Goal: Information Seeking & Learning: Learn about a topic

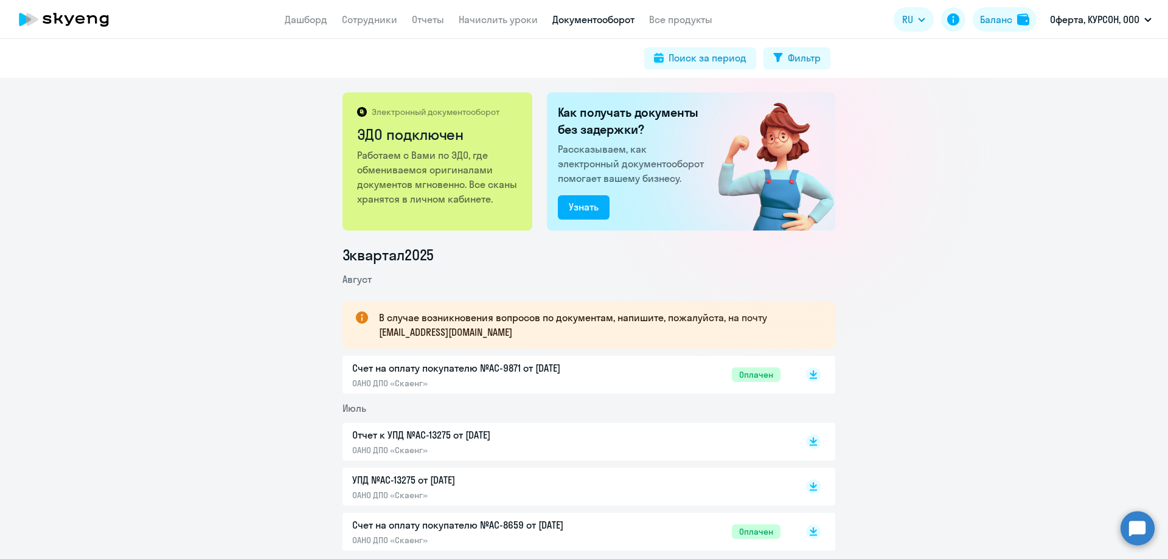
click at [374, 27] on app-header "Дашборд Сотрудники Отчеты Начислить уроки Документооборот Все продукты Дашборд …" at bounding box center [584, 19] width 1168 height 39
click at [376, 18] on link "Сотрудники" at bounding box center [369, 19] width 55 height 12
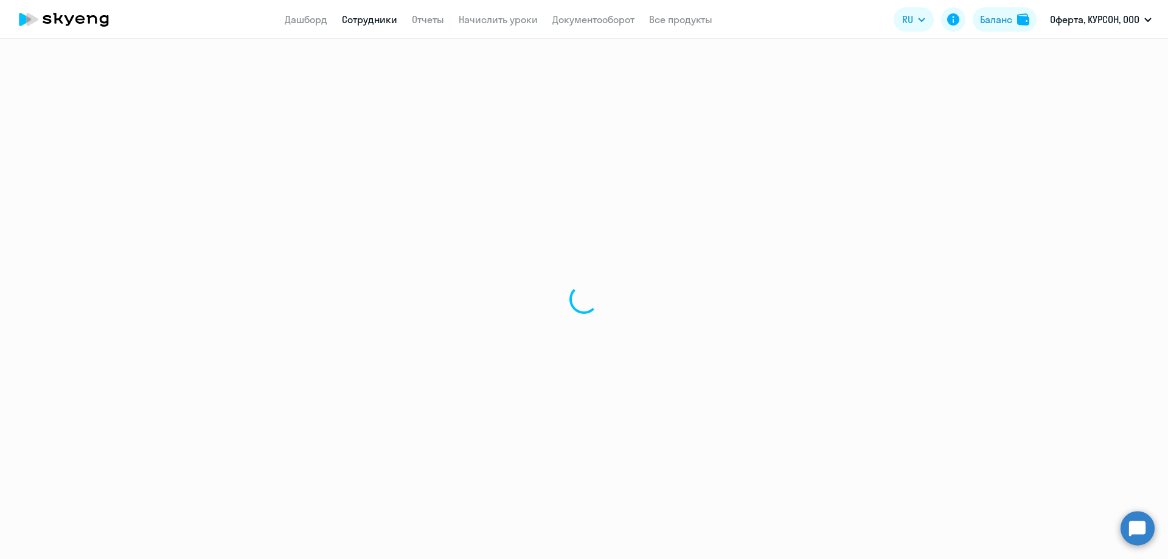
select select "30"
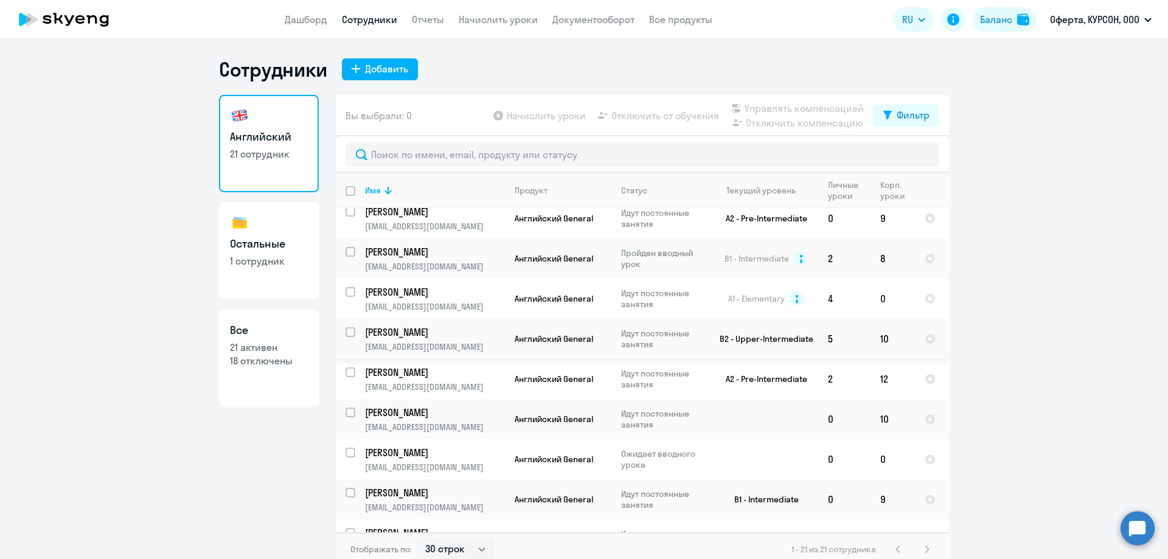
scroll to position [519, 0]
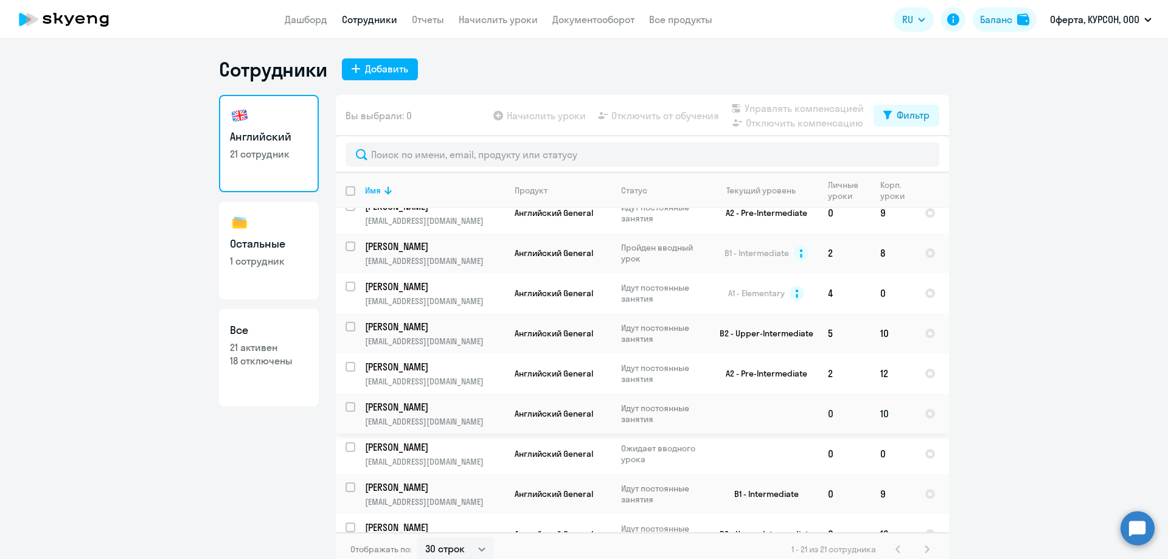
click at [428, 400] on p "[PERSON_NAME]" at bounding box center [433, 406] width 137 height 13
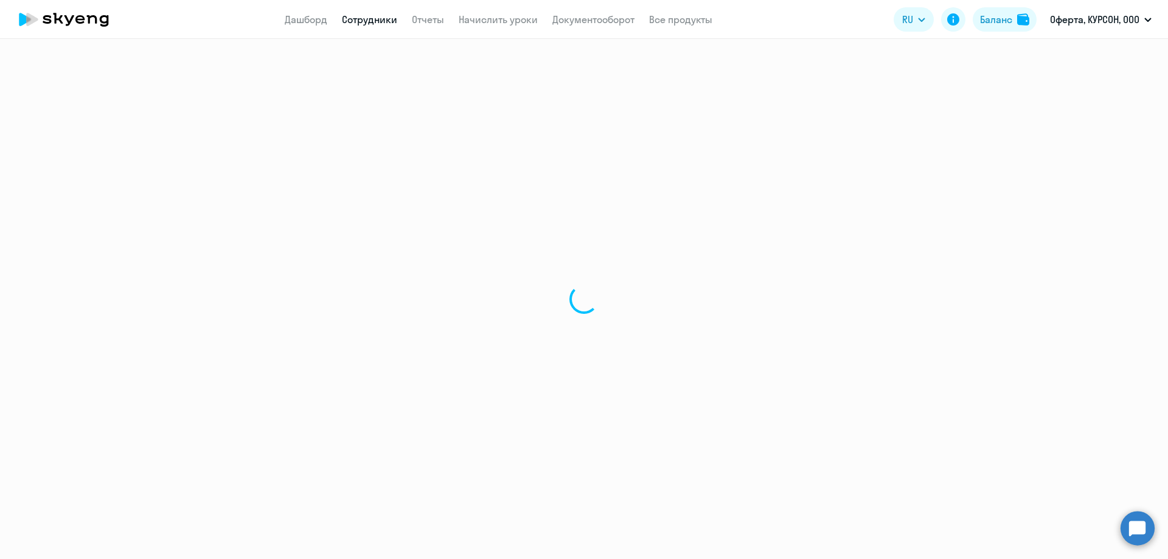
select select "english"
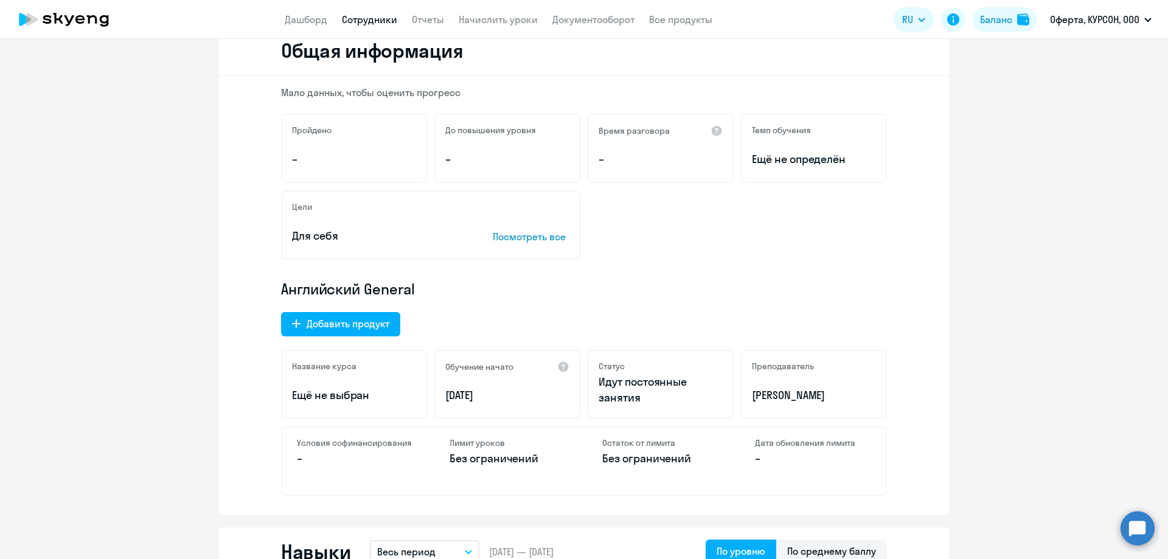
scroll to position [182, 0]
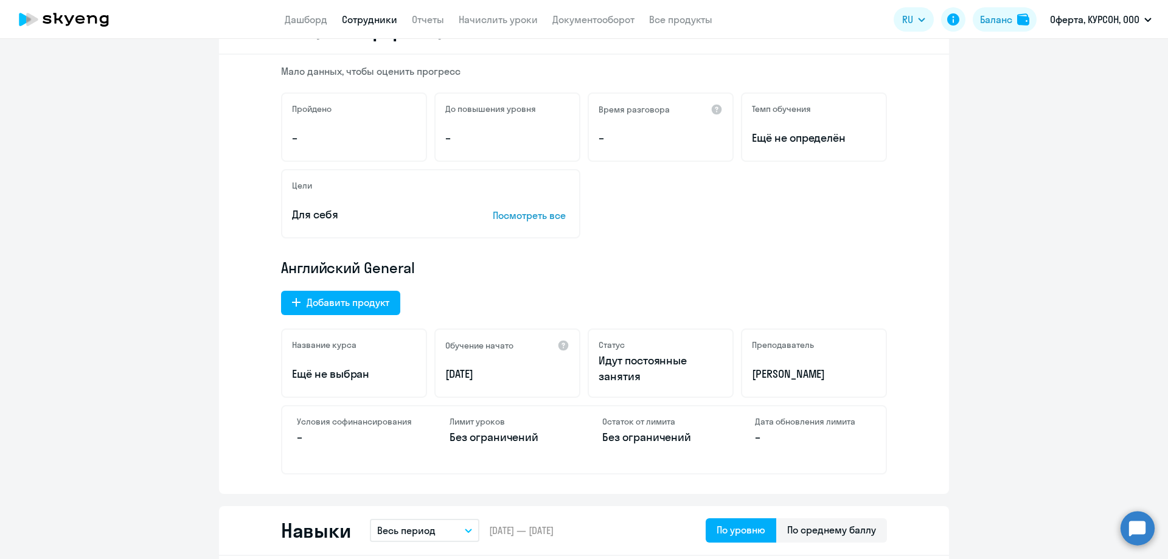
click at [592, 268] on p "Английский General" at bounding box center [584, 267] width 606 height 19
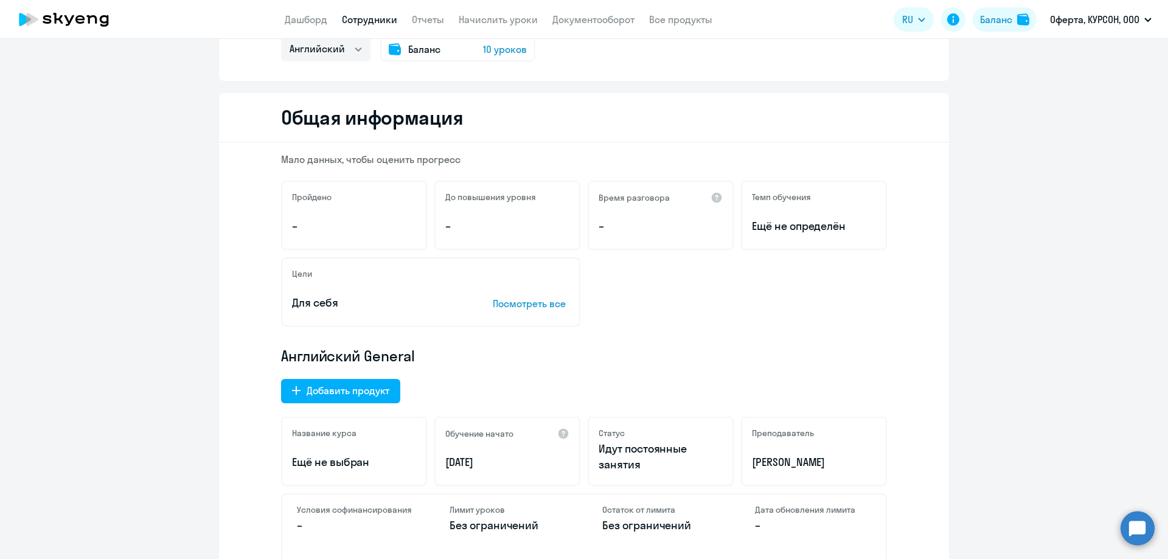
scroll to position [0, 0]
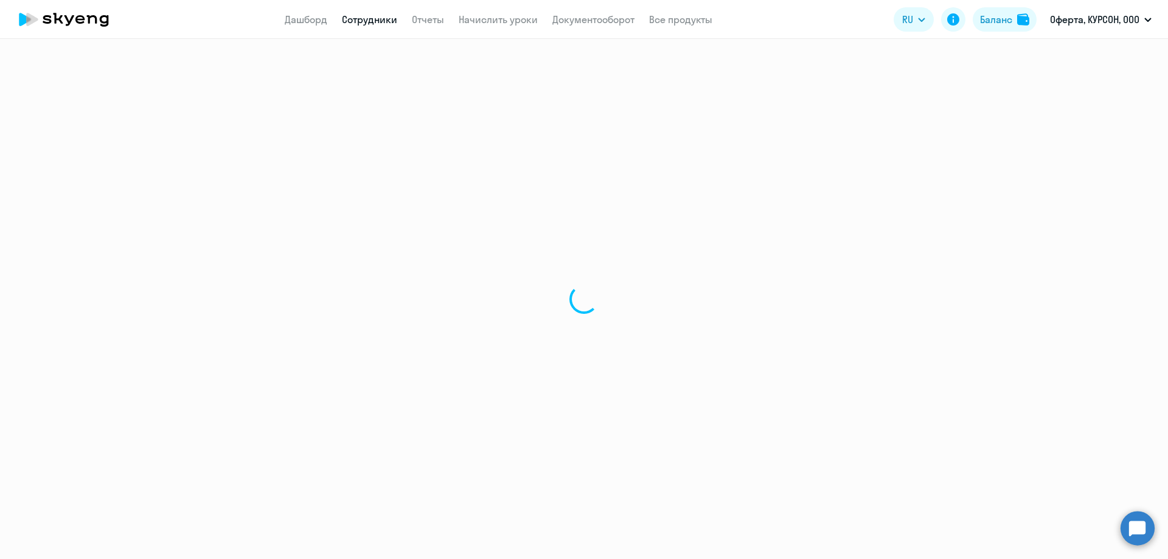
select select "30"
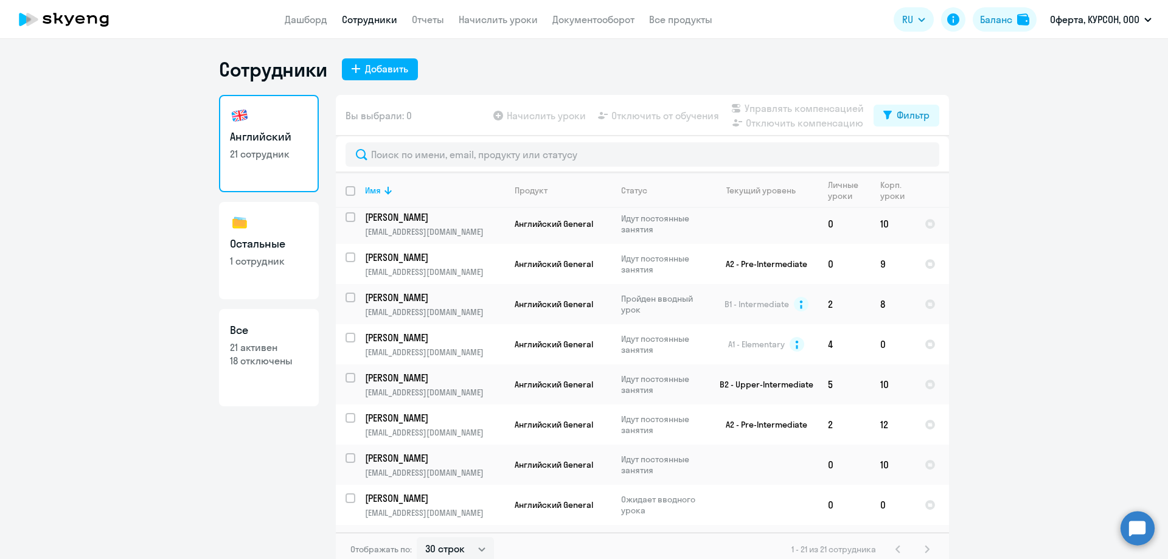
scroll to position [519, 0]
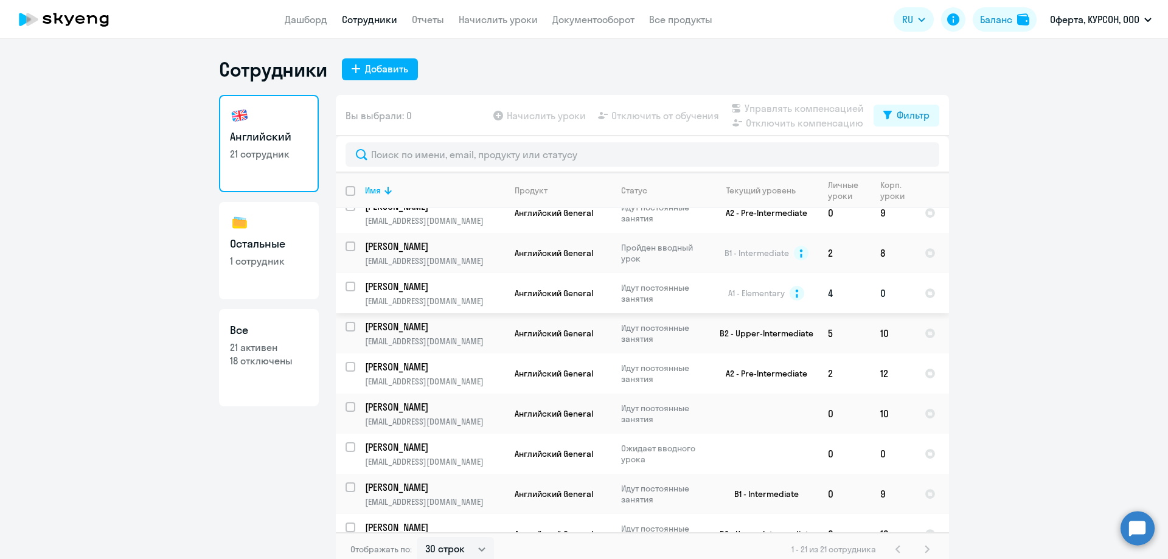
click at [398, 280] on p "[PERSON_NAME]" at bounding box center [433, 286] width 137 height 13
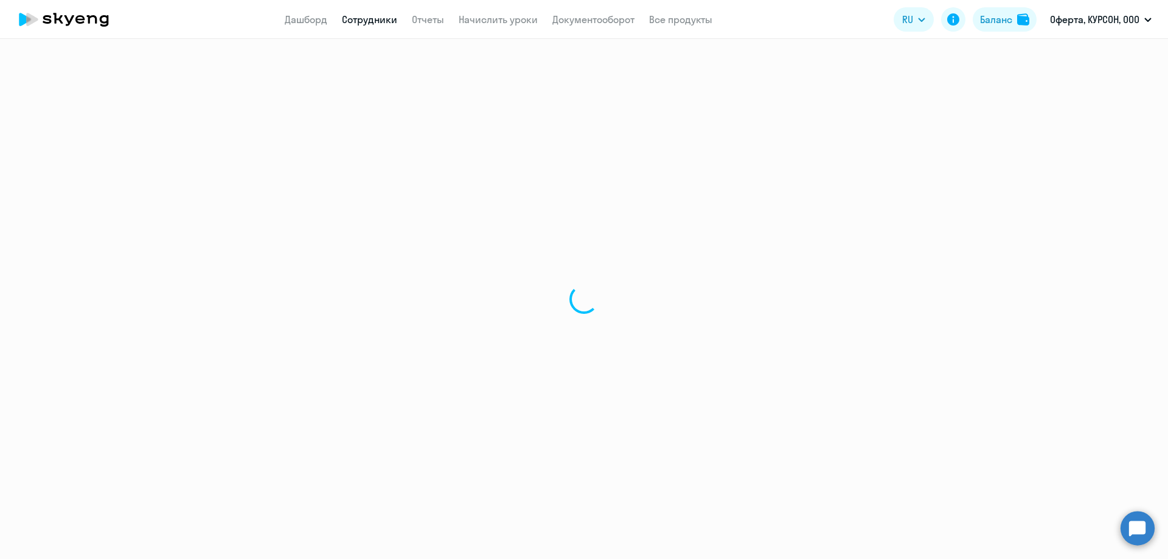
select select "english"
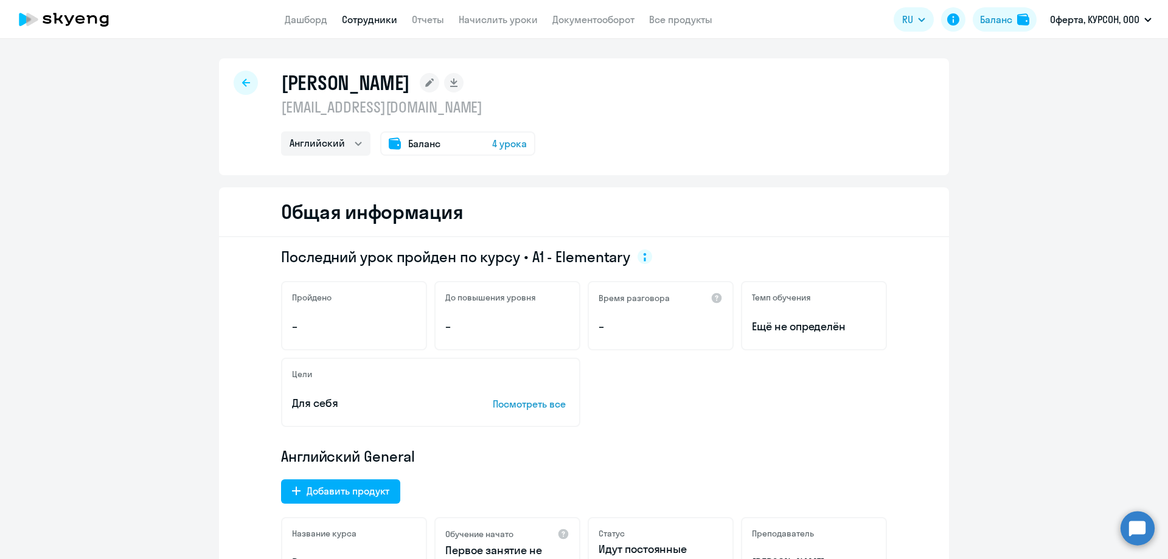
click at [723, 448] on p "Английский General" at bounding box center [584, 456] width 606 height 19
